Goal: Task Accomplishment & Management: Use online tool/utility

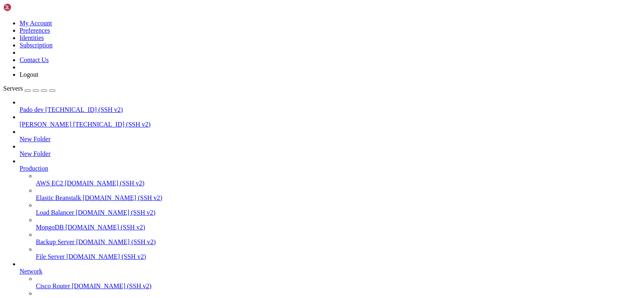
click at [73, 121] on span "[TECHNICAL_ID] (SSH v2)" at bounding box center [111, 124] width 77 height 7
drag, startPoint x: 91, startPoint y: 731, endPoint x: 83, endPoint y: 731, distance: 7.3
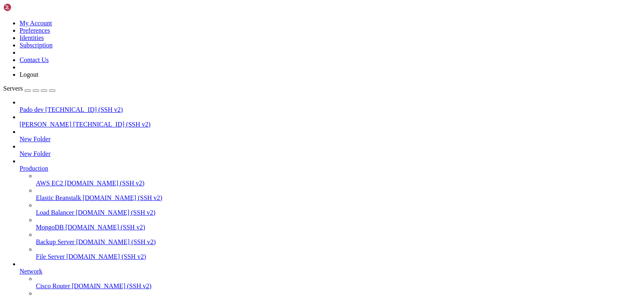
drag, startPoint x: 148, startPoint y: 817, endPoint x: 128, endPoint y: 817, distance: 19.6
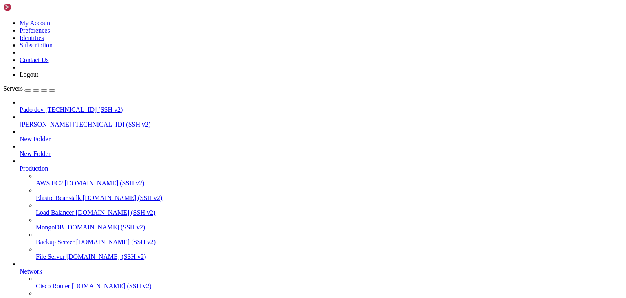
scroll to position [97, 0]
click at [48, 121] on span "[PERSON_NAME]" at bounding box center [46, 124] width 52 height 7
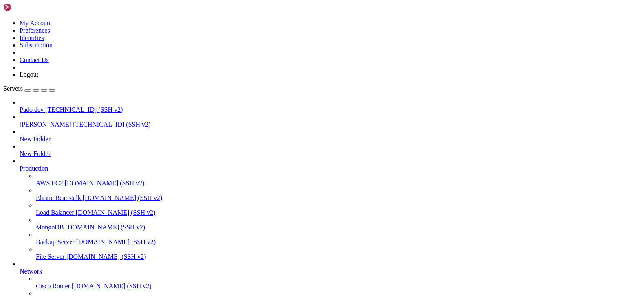
drag, startPoint x: 146, startPoint y: 657, endPoint x: 112, endPoint y: 692, distance: 48.5
drag, startPoint x: 132, startPoint y: 707, endPoint x: 102, endPoint y: 733, distance: 39.6
drag, startPoint x: 146, startPoint y: 757, endPoint x: 135, endPoint y: 769, distance: 16.7
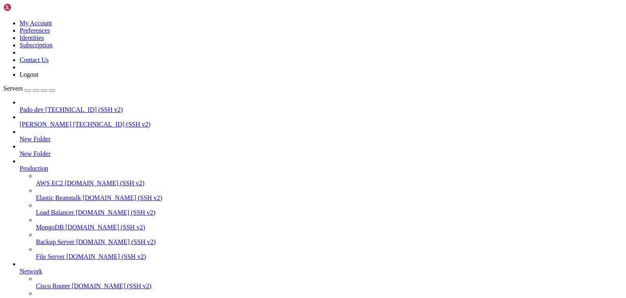
drag, startPoint x: 144, startPoint y: 761, endPoint x: 163, endPoint y: 788, distance: 33.1
drag, startPoint x: 160, startPoint y: 777, endPoint x: 147, endPoint y: 784, distance: 15.2
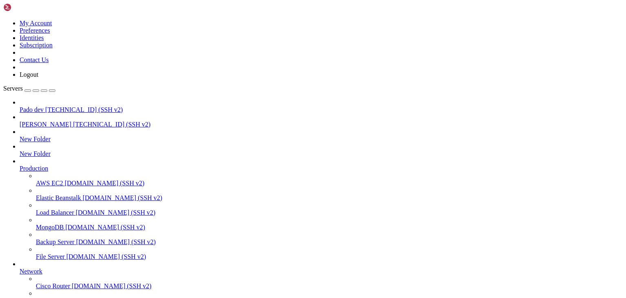
drag, startPoint x: 163, startPoint y: 792, endPoint x: 197, endPoint y: 813, distance: 40.2
drag, startPoint x: 186, startPoint y: 813, endPoint x: 143, endPoint y: 814, distance: 42.8
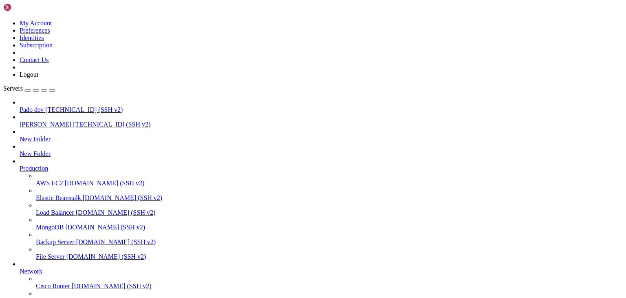
scroll to position [76, 0]
click at [73, 121] on span "[TECHNICAL_ID] (SSH v2)" at bounding box center [111, 124] width 77 height 7
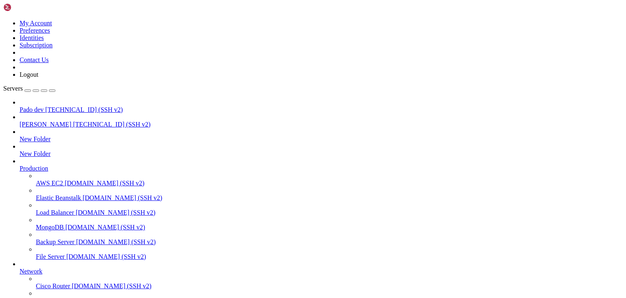
click at [42, 121] on span "[PERSON_NAME]" at bounding box center [46, 124] width 52 height 7
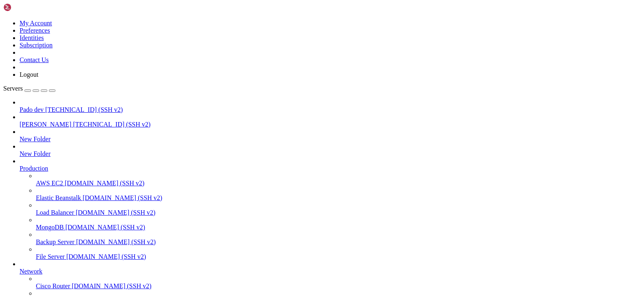
type input "/public_html/public"
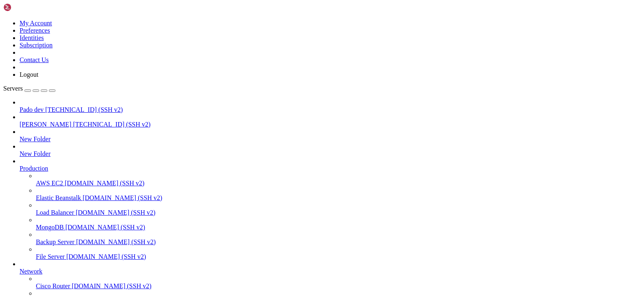
click at [37, 106] on span "Pado dev" at bounding box center [32, 109] width 24 height 7
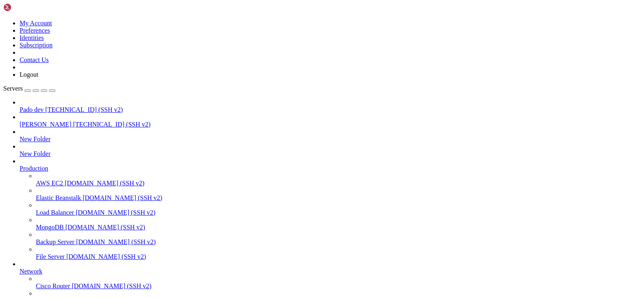
click at [37, 106] on span "Pado dev" at bounding box center [32, 109] width 24 height 7
click at [34, 121] on span "[PERSON_NAME]" at bounding box center [46, 124] width 52 height 7
drag, startPoint x: 136, startPoint y: 713, endPoint x: 132, endPoint y: 726, distance: 13.8
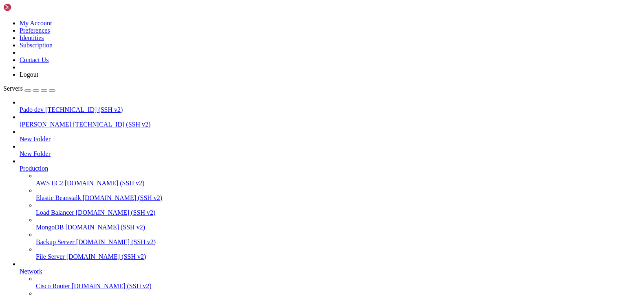
drag, startPoint x: 33, startPoint y: 744, endPoint x: 352, endPoint y: 744, distance: 318.6
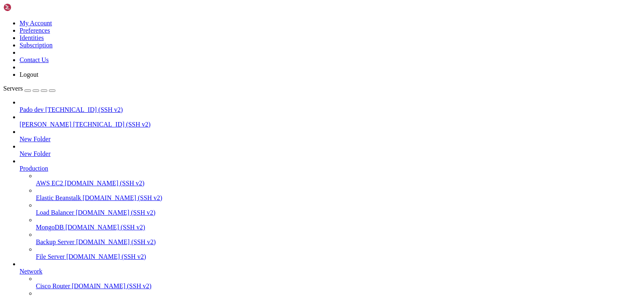
click at [51, 121] on span "[PERSON_NAME]" at bounding box center [46, 124] width 52 height 7
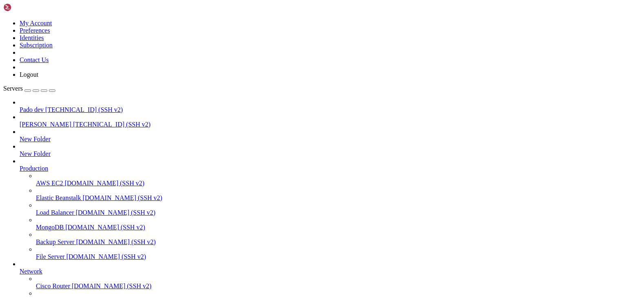
drag, startPoint x: 114, startPoint y: 665, endPoint x: 74, endPoint y: 715, distance: 63.8
drag, startPoint x: 112, startPoint y: 684, endPoint x: 298, endPoint y: 721, distance: 189.7
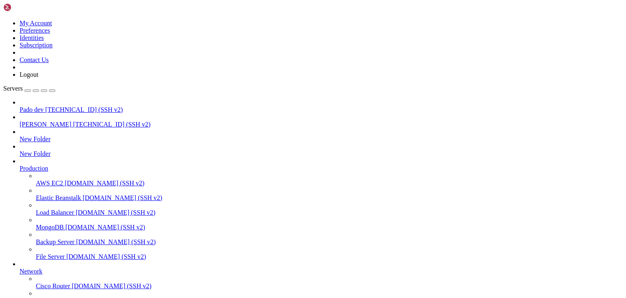
drag, startPoint x: 107, startPoint y: 813, endPoint x: 307, endPoint y: 777, distance: 203.1
drag, startPoint x: 138, startPoint y: 811, endPoint x: 330, endPoint y: 792, distance: 192.3
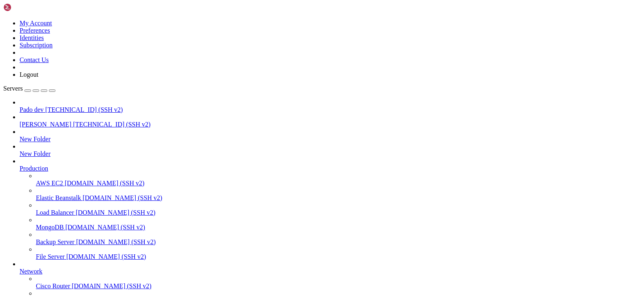
scroll to position [83, 0]
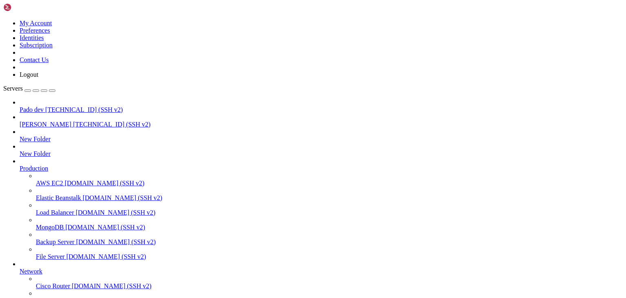
scroll to position [173, 0]
drag, startPoint x: 109, startPoint y: 816, endPoint x: 93, endPoint y: 814, distance: 16.0
click at [51, 121] on span "[PERSON_NAME]" at bounding box center [46, 124] width 52 height 7
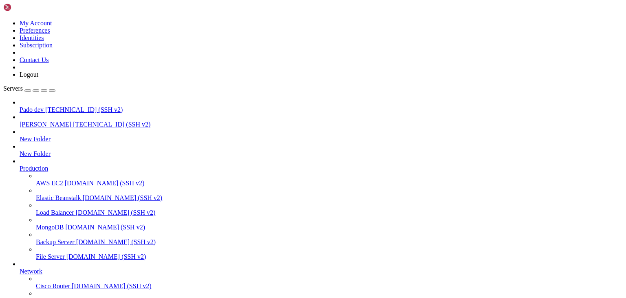
click at [51, 121] on span "[PERSON_NAME]" at bounding box center [46, 124] width 52 height 7
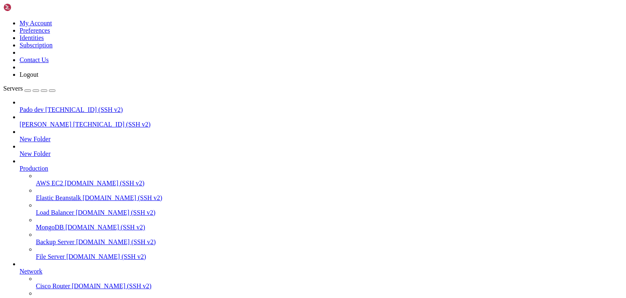
scroll to position [1516, 0]
